Goal: Navigation & Orientation: Find specific page/section

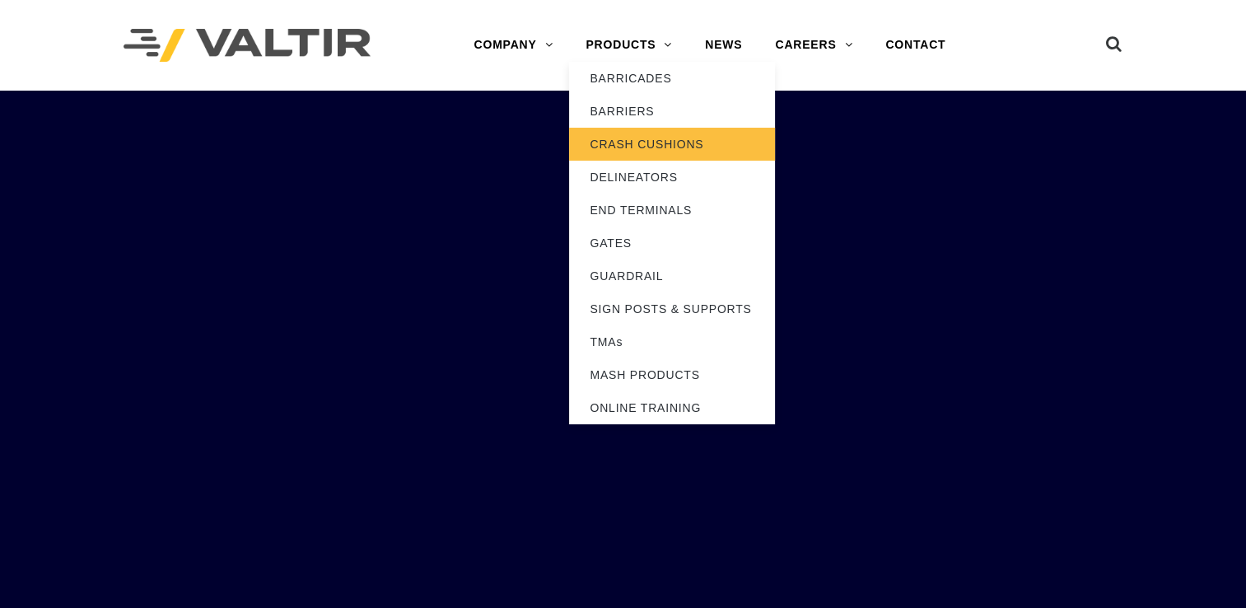
click at [626, 144] on link "CRASH CUSHIONS" at bounding box center [672, 144] width 206 height 33
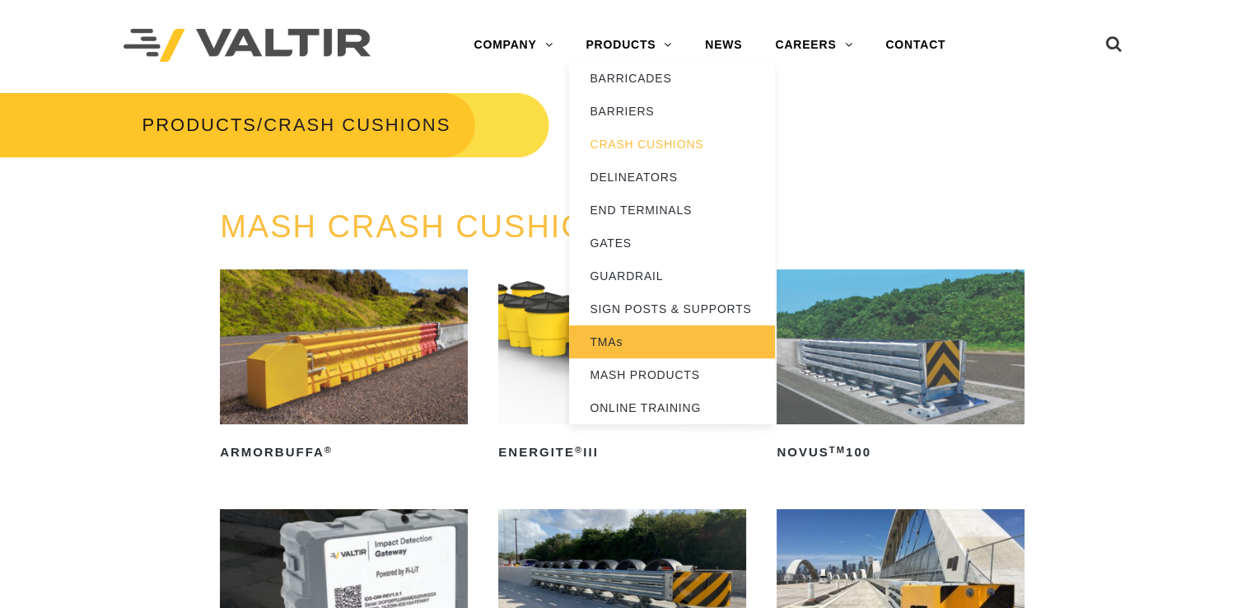
click at [616, 338] on link "TMAs" at bounding box center [672, 341] width 206 height 33
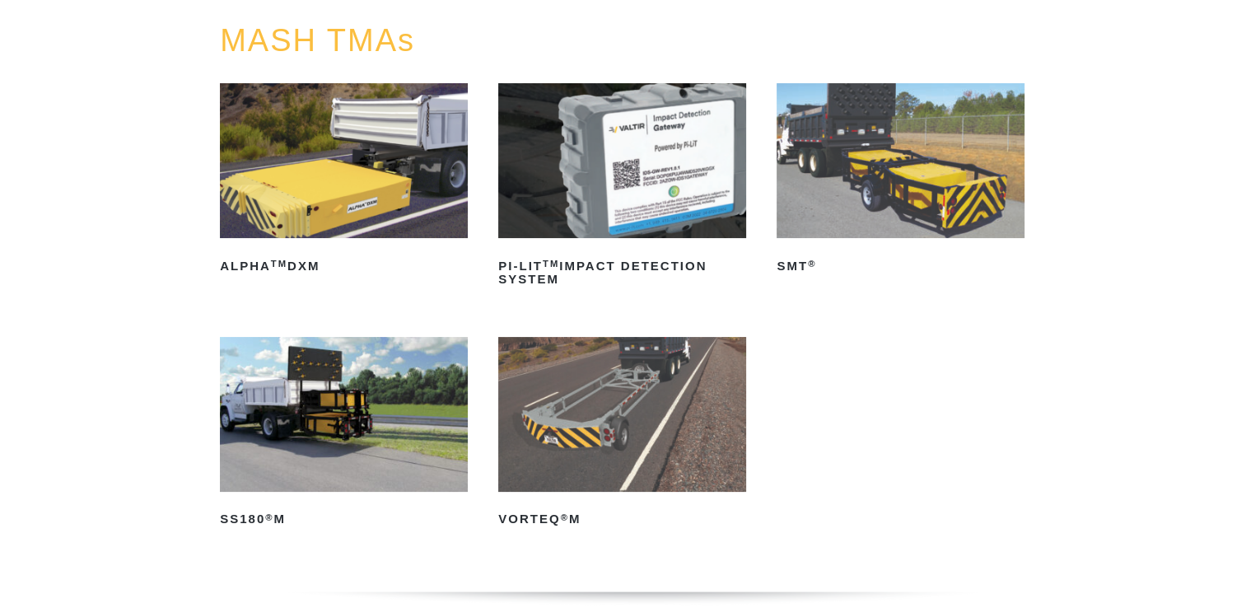
scroll to position [252, 0]
